Goal: Task Accomplishment & Management: Manage account settings

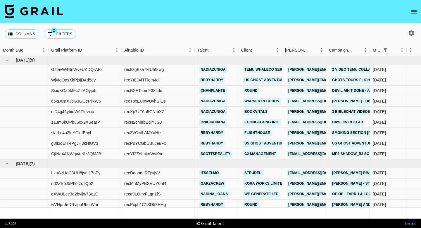
click at [413, 12] on icon "open drawer" at bounding box center [414, 11] width 7 height 7
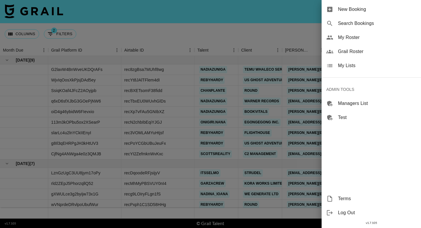
click at [347, 21] on span "Search Bookings" at bounding box center [377, 23] width 78 height 7
select select "id"
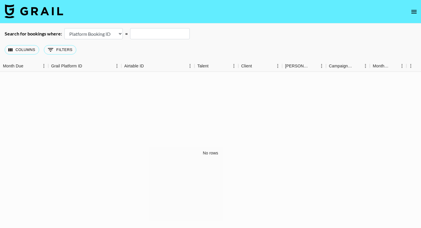
click at [411, 4] on nav at bounding box center [210, 11] width 421 height 23
click at [414, 9] on icon "open drawer" at bounding box center [414, 11] width 7 height 7
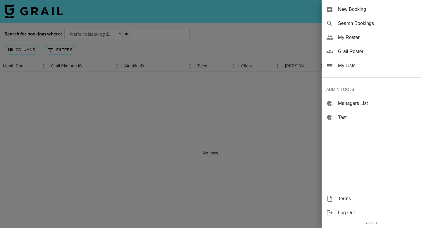
click at [346, 37] on span "My Roster" at bounding box center [377, 37] width 78 height 7
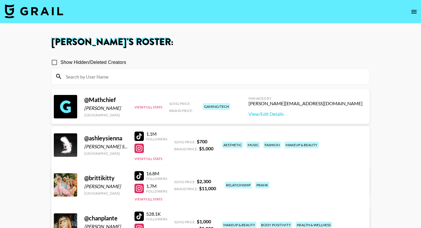
click at [86, 79] on input at bounding box center [214, 76] width 304 height 9
paste input "jillsta"
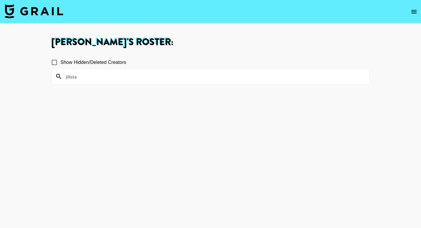
type input "jillsta"
click at [418, 7] on button "open drawer" at bounding box center [414, 12] width 12 height 12
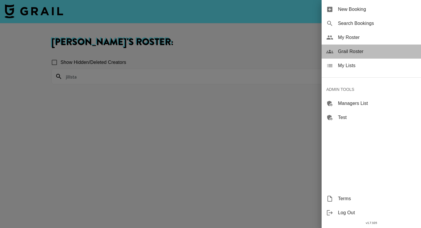
click at [342, 52] on span "Grail Roster" at bounding box center [377, 51] width 78 height 7
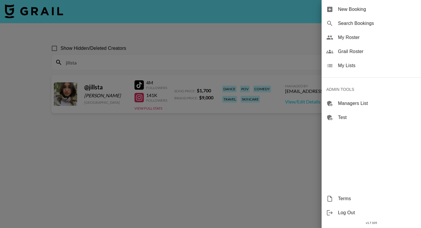
click at [183, 54] on div at bounding box center [210, 114] width 421 height 228
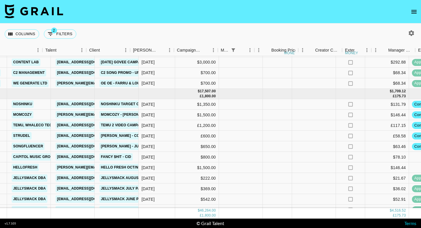
scroll to position [153, 152]
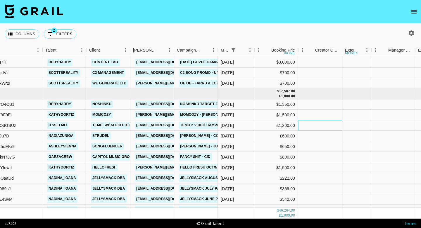
click at [339, 128] on div at bounding box center [320, 125] width 44 height 11
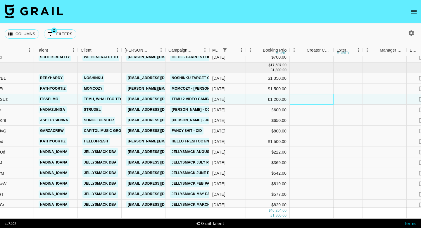
scroll to position [183, 161]
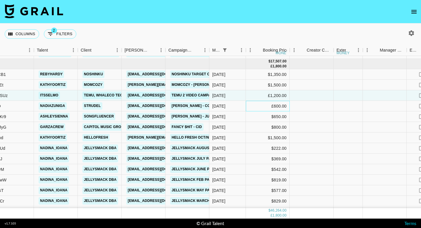
click at [276, 109] on div "£600.00" at bounding box center [268, 106] width 44 height 11
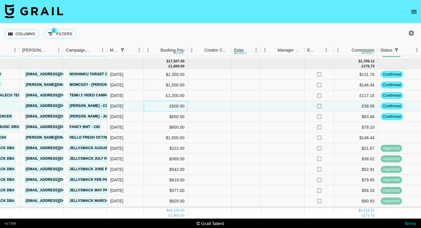
scroll to position [183, 263]
click at [250, 121] on div at bounding box center [245, 116] width 29 height 11
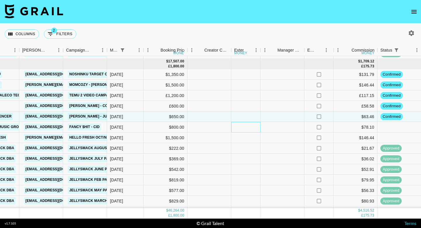
click at [252, 132] on div at bounding box center [245, 127] width 29 height 11
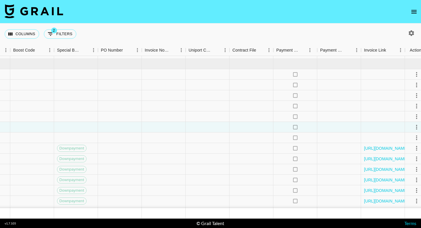
scroll to position [183, 726]
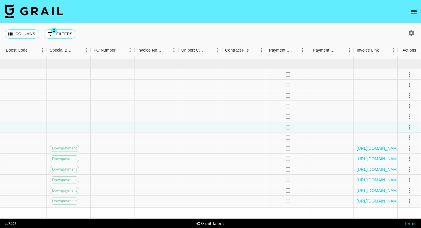
click at [409, 127] on icon "select merge strategy" at bounding box center [409, 126] width 7 height 7
click at [398, 140] on li "Confirm" at bounding box center [402, 139] width 38 height 11
click at [193, 118] on div at bounding box center [200, 116] width 44 height 11
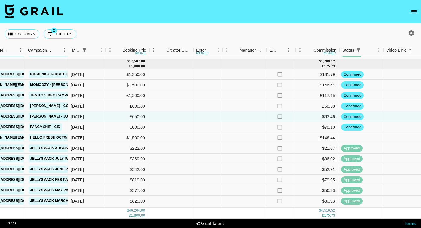
scroll to position [183, 300]
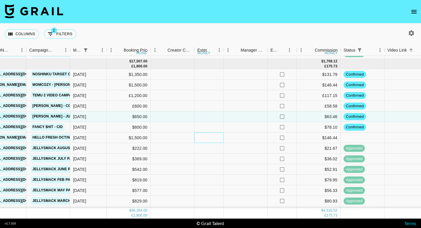
click at [211, 138] on div at bounding box center [209, 137] width 29 height 11
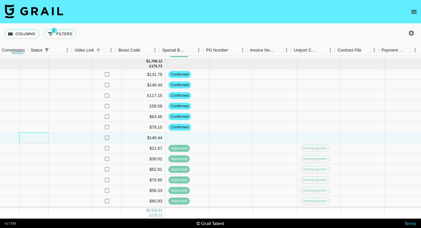
scroll to position [183, 726]
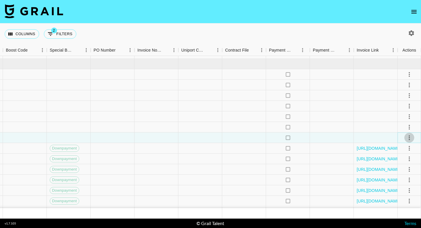
click at [412, 138] on icon "select merge strategy" at bounding box center [409, 137] width 7 height 7
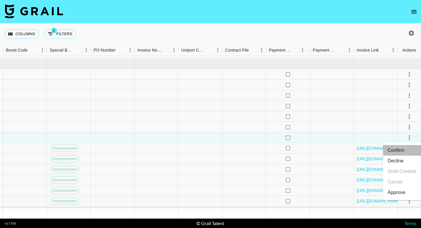
click at [400, 149] on li "Confirm" at bounding box center [402, 150] width 38 height 11
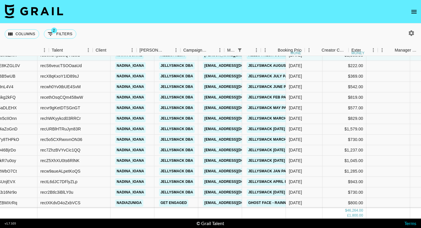
scroll to position [265, 0]
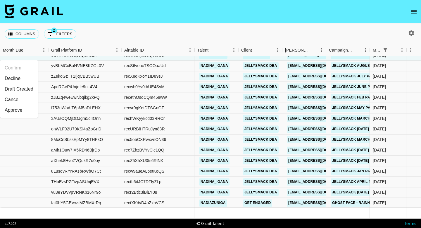
click at [414, 10] on icon "open drawer" at bounding box center [414, 12] width 5 height 4
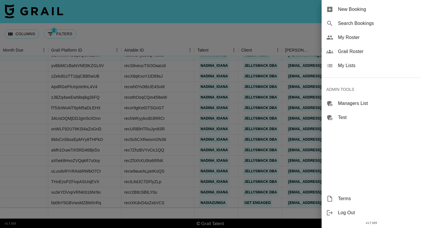
click at [355, 51] on span "Grail Roster" at bounding box center [377, 51] width 78 height 7
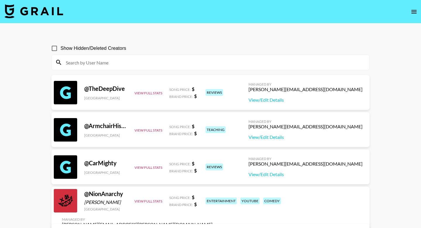
click at [145, 62] on input at bounding box center [214, 62] width 304 height 9
paste input "annie_butlerr"
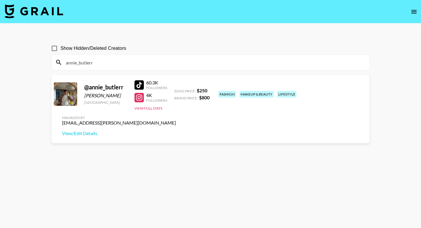
click at [173, 60] on input "annie_butlerr" at bounding box center [214, 62] width 304 height 9
paste input "theignorantsnowman"
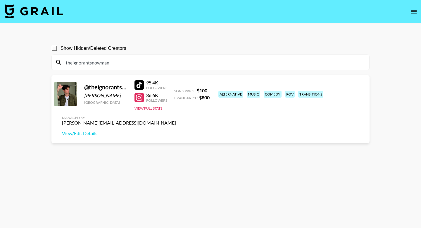
click at [140, 60] on input "theignorantsnowman" at bounding box center [214, 62] width 304 height 9
paste input "maddycatli"
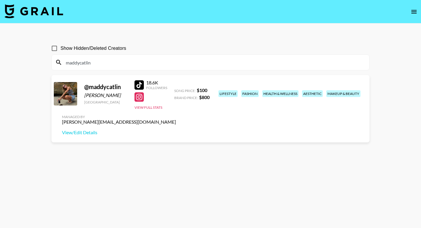
click at [130, 64] on input "maddycatlin" at bounding box center [214, 62] width 304 height 9
paste input "evelyngonz_"
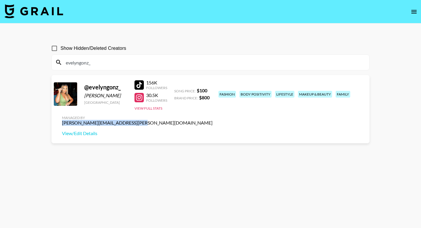
drag, startPoint x: 363, startPoint y: 92, endPoint x: 293, endPoint y: 90, distance: 69.9
click at [217, 111] on div "Managed By [PERSON_NAME][EMAIL_ADDRESS][PERSON_NAME][DOMAIN_NAME] View/Edit Det…" at bounding box center [137, 126] width 160 height 30
copy div "[PERSON_NAME][EMAIL_ADDRESS][PERSON_NAME][DOMAIN_NAME]"
click at [111, 66] on input "evelyngonz_" at bounding box center [214, 62] width 304 height 9
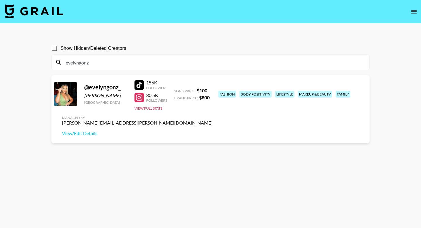
click at [111, 66] on input "evelyngonz_" at bounding box center [214, 62] width 304 height 9
paste input "ynamatsumoto"
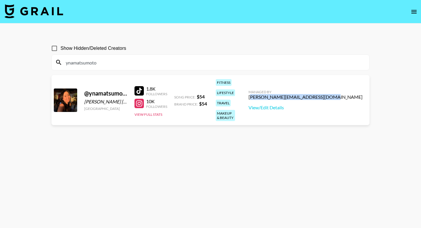
drag, startPoint x: 363, startPoint y: 92, endPoint x: 295, endPoint y: 90, distance: 67.9
click at [295, 90] on div "Managed By [PERSON_NAME][EMAIL_ADDRESS][DOMAIN_NAME] View/Edit Details" at bounding box center [305, 100] width 123 height 30
click at [294, 94] on div "[PERSON_NAME][EMAIL_ADDRESS][DOMAIN_NAME]" at bounding box center [306, 97] width 114 height 6
drag, startPoint x: 293, startPoint y: 91, endPoint x: 362, endPoint y: 90, distance: 68.8
click at [362, 94] on div "[PERSON_NAME][EMAIL_ADDRESS][DOMAIN_NAME]" at bounding box center [306, 97] width 114 height 6
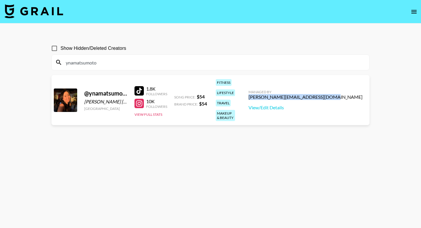
copy div "[PERSON_NAME][EMAIL_ADDRESS][DOMAIN_NAME]"
click at [158, 67] on div "ynamatsumoto" at bounding box center [211, 62] width 318 height 15
click at [157, 61] on input "ynamatsumoto" at bounding box center [214, 62] width 304 height 9
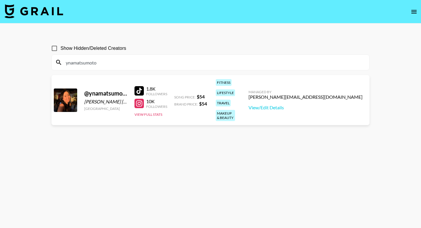
paste input "grc.gldy"
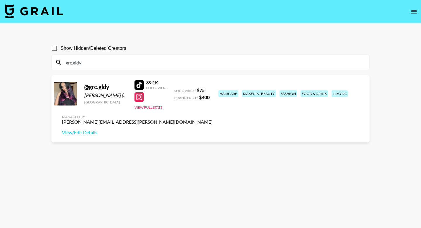
click at [116, 56] on div "grc.gldy" at bounding box center [211, 62] width 318 height 15
click at [116, 60] on input "grc.gldy" at bounding box center [214, 62] width 304 height 9
paste input "the.real.slim.sadieee"
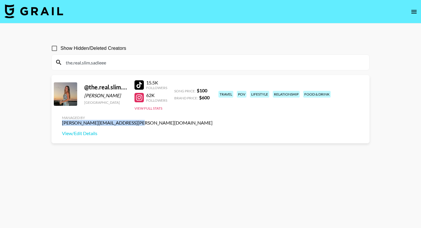
drag, startPoint x: 294, startPoint y: 91, endPoint x: 366, endPoint y: 92, distance: 72.0
click at [217, 111] on div "Managed By [PERSON_NAME][EMAIL_ADDRESS][PERSON_NAME][DOMAIN_NAME] View/Edit Det…" at bounding box center [137, 126] width 160 height 30
copy div "[PERSON_NAME][EMAIL_ADDRESS][PERSON_NAME][DOMAIN_NAME]"
click at [145, 63] on input "the.real.slim.sadieee" at bounding box center [214, 62] width 304 height 9
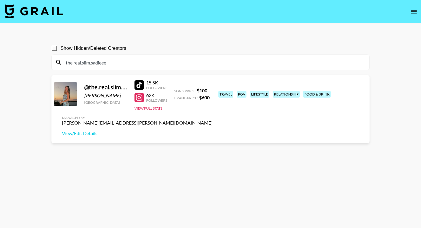
click at [145, 63] on input "the.real.slim.sadieee" at bounding box center [214, 62] width 304 height 9
paste input "suebagleyy"
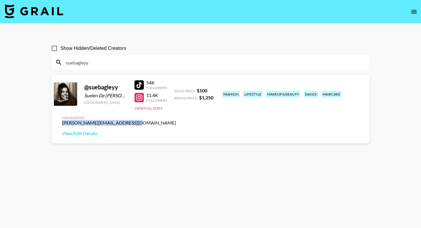
drag, startPoint x: 295, startPoint y: 92, endPoint x: 362, endPoint y: 92, distance: 66.7
click at [176, 120] on div "[PERSON_NAME][EMAIL_ADDRESS][DOMAIN_NAME]" at bounding box center [119, 123] width 114 height 6
copy div "[PERSON_NAME][EMAIL_ADDRESS][DOMAIN_NAME]"
click at [129, 61] on input "suebagleyy" at bounding box center [214, 62] width 304 height 9
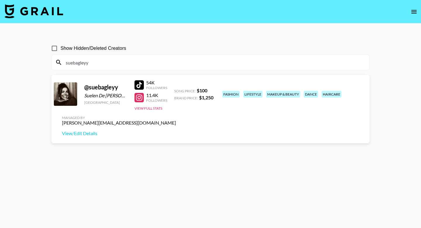
click at [129, 61] on input "suebagleyy" at bounding box center [214, 62] width 304 height 9
paste input "payrosss"
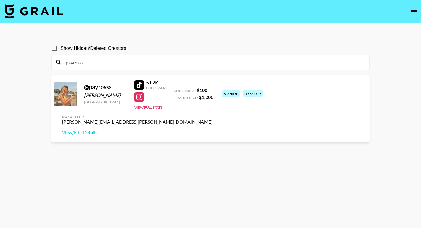
click at [105, 64] on input "payrosss" at bounding box center [214, 62] width 304 height 9
paste input "nashaliblu"
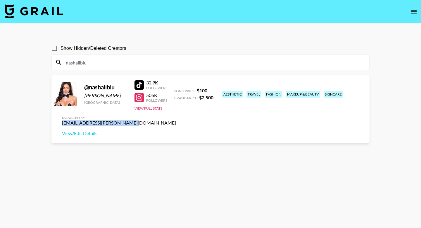
drag, startPoint x: 298, startPoint y: 91, endPoint x: 361, endPoint y: 90, distance: 62.6
click at [176, 120] on div "[EMAIL_ADDRESS][PERSON_NAME][DOMAIN_NAME]" at bounding box center [119, 123] width 114 height 6
copy div "[EMAIL_ADDRESS][PERSON_NAME][DOMAIN_NAME]"
click at [132, 60] on input "nashaliblu" at bounding box center [214, 62] width 304 height 9
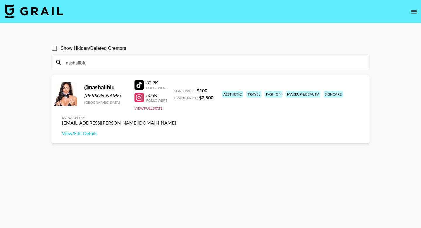
click at [132, 60] on input "nashaliblu" at bounding box center [214, 62] width 304 height 9
paste input "[EMAIL_ADDRESS][PERSON_NAME][DOMAIN_NAME]"
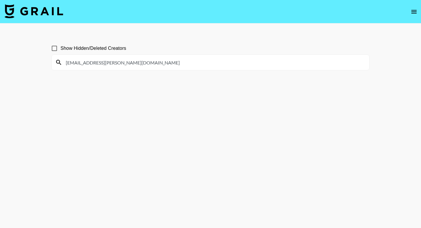
click at [180, 56] on div "[EMAIL_ADDRESS][PERSON_NAME][DOMAIN_NAME]" at bounding box center [211, 62] width 318 height 15
click at [121, 66] on input "[EMAIL_ADDRESS][PERSON_NAME][DOMAIN_NAME]" at bounding box center [214, 62] width 304 height 9
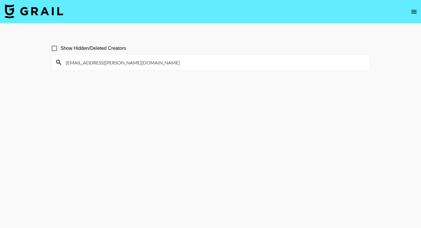
paste input "iyadgohi"
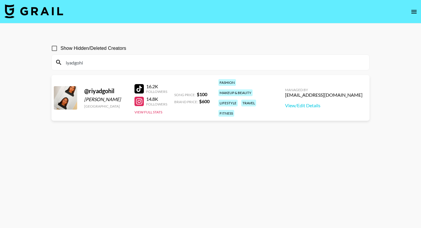
click at [106, 60] on input "iyadgohi" at bounding box center [214, 62] width 304 height 9
paste input "mtherealluke"
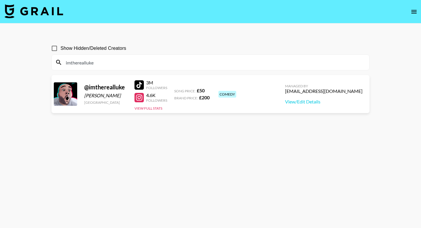
type input "imtherealluke"
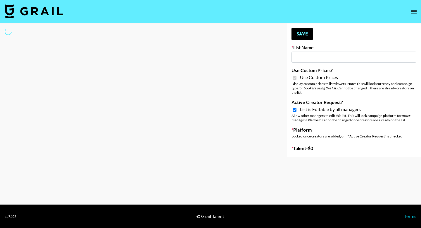
type input "Hetras"
checkbox input "true"
select select "Brand"
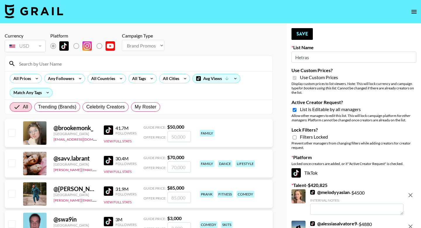
click at [93, 64] on input at bounding box center [143, 63] width 254 height 9
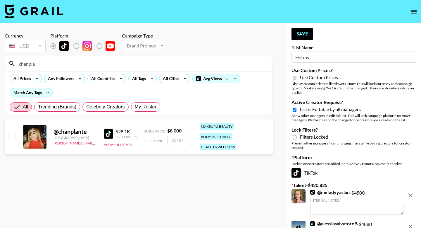
type input "chanpla"
click at [13, 134] on input "checkbox" at bounding box center [11, 136] width 7 height 7
checkbox input "true"
drag, startPoint x: 185, startPoint y: 137, endPoint x: 144, endPoint y: 135, distance: 41.6
click at [144, 135] on div "Offer Price: 8000" at bounding box center [167, 140] width 47 height 11
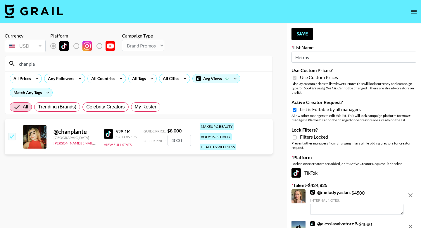
type input "4000"
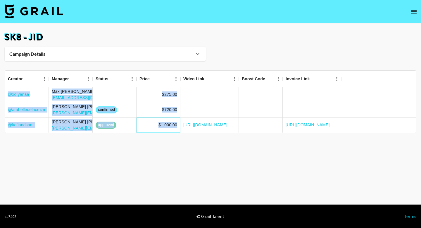
drag, startPoint x: 177, startPoint y: 126, endPoint x: 154, endPoint y: 165, distance: 45.8
click at [154, 166] on main "sk8 - JID Campaign Details Booker Luis Najera Client Interscope Sound URL https…" at bounding box center [210, 113] width 421 height 181
click at [166, 148] on main "sk8 - JID Campaign Details Booker Luis Najera Client Interscope Sound URL https…" at bounding box center [210, 113] width 421 height 181
